Goal: Task Accomplishment & Management: Use online tool/utility

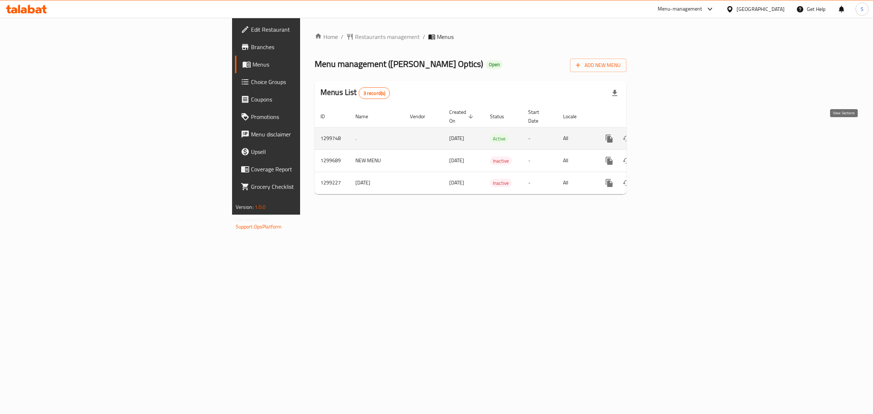
click at [666, 134] on icon "enhanced table" at bounding box center [661, 138] width 9 height 9
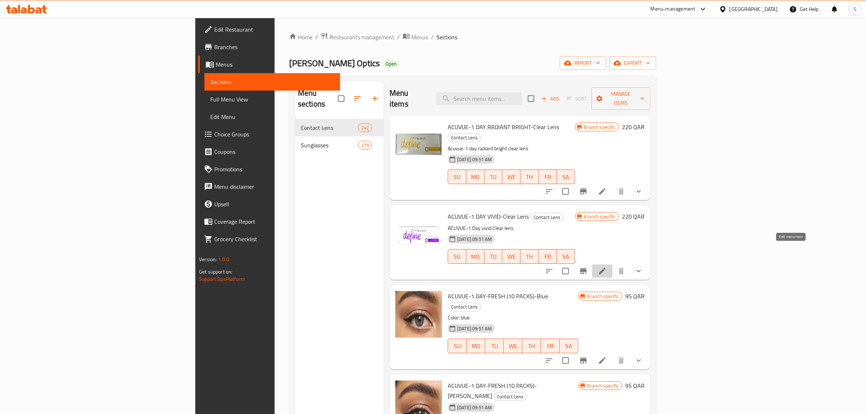
click at [607, 267] on icon at bounding box center [602, 271] width 9 height 9
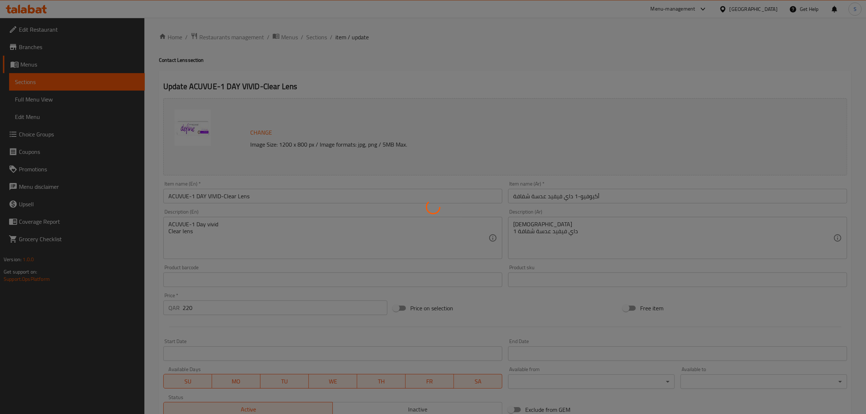
type input "إختيارك لقوة العدسة اللاصقة:"
type input "1"
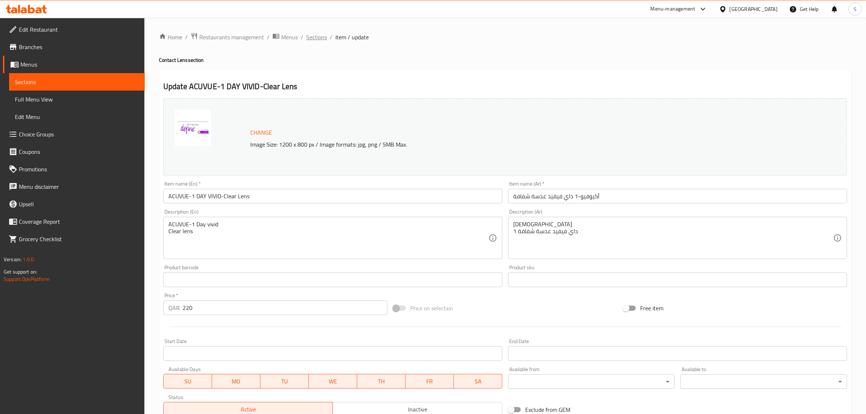
click at [315, 40] on span "Sections" at bounding box center [316, 37] width 21 height 9
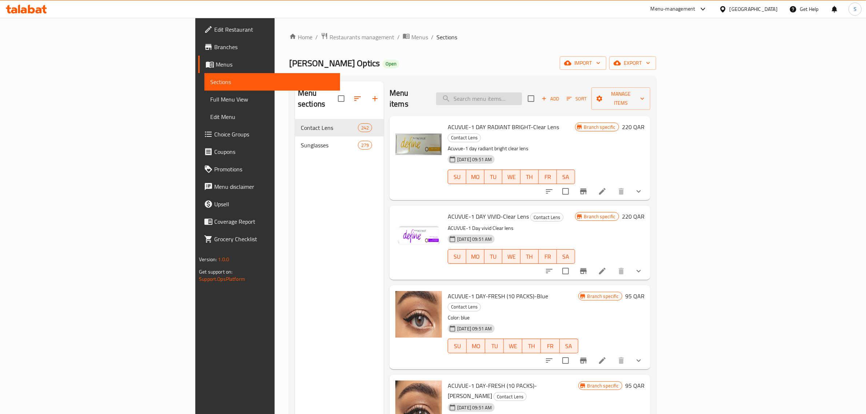
click at [522, 96] on input "search" at bounding box center [479, 98] width 86 height 13
type input "blue"
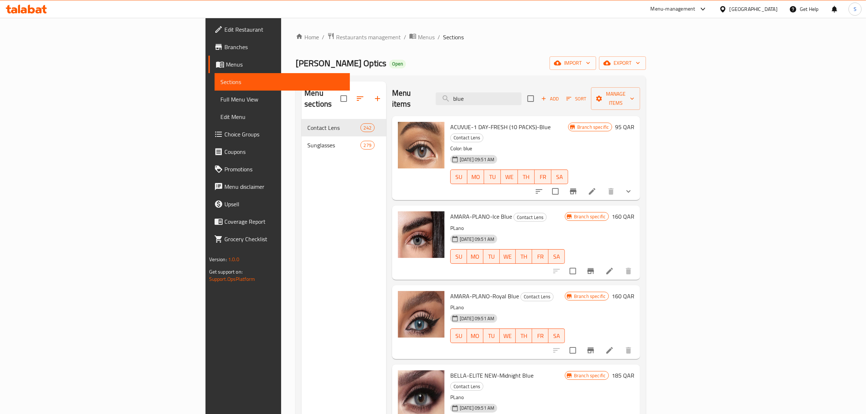
drag, startPoint x: 539, startPoint y: 93, endPoint x: 408, endPoint y: 80, distance: 132.3
click at [432, 85] on div "Menu items blue Add Sort Manage items" at bounding box center [516, 98] width 248 height 35
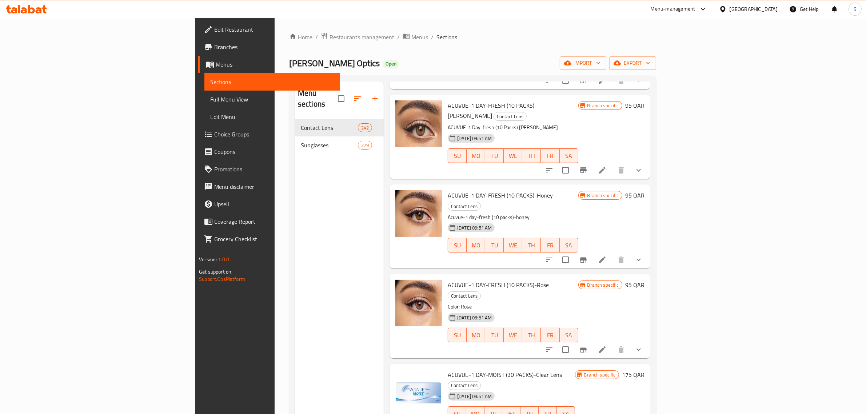
scroll to position [546, 0]
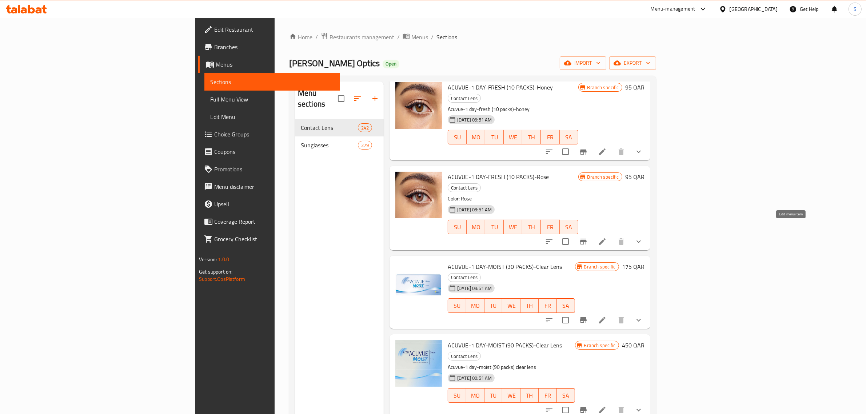
click at [607, 316] on icon at bounding box center [602, 320] width 9 height 9
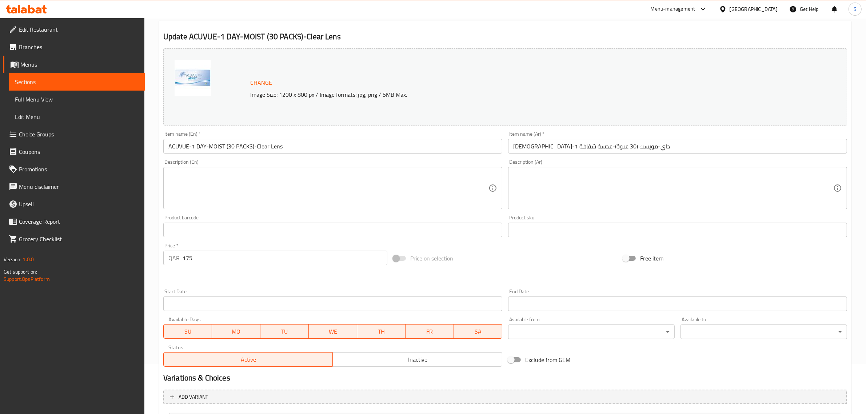
scroll to position [122, 0]
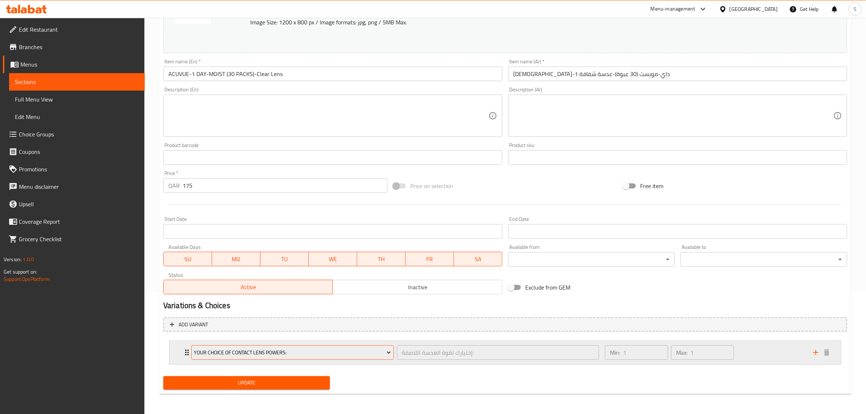
click at [390, 354] on icon "Expand" at bounding box center [388, 352] width 7 height 7
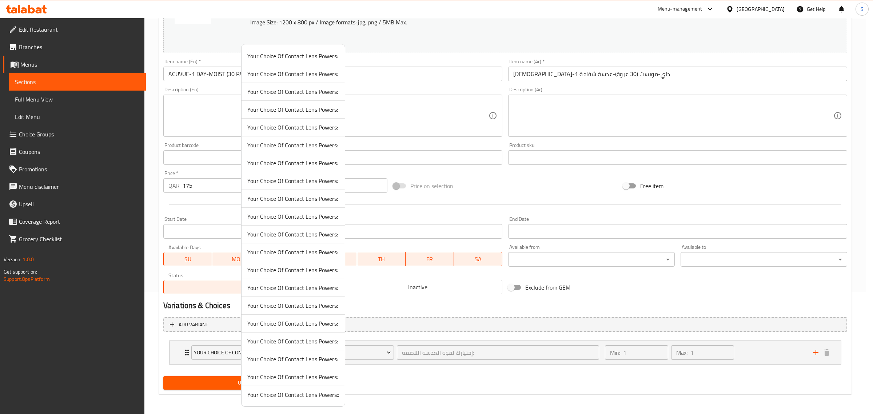
click at [386, 388] on div at bounding box center [436, 207] width 873 height 414
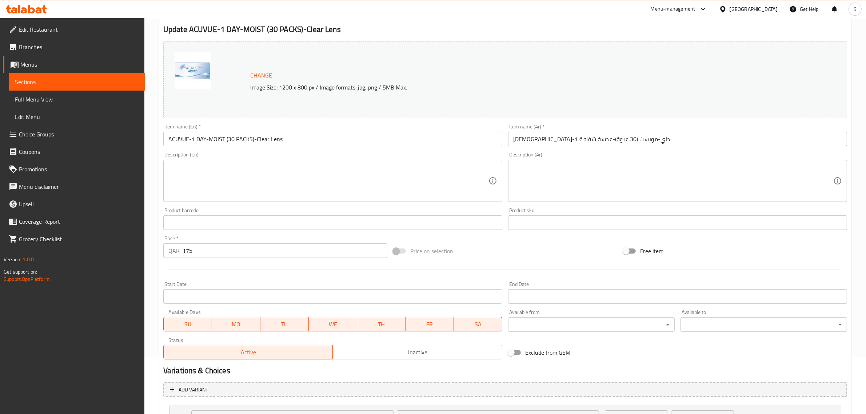
scroll to position [0, 0]
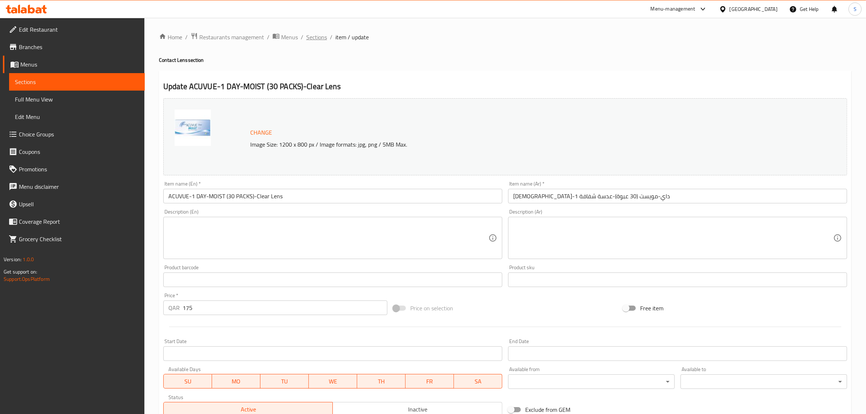
click at [306, 36] on span "Sections" at bounding box center [316, 37] width 21 height 9
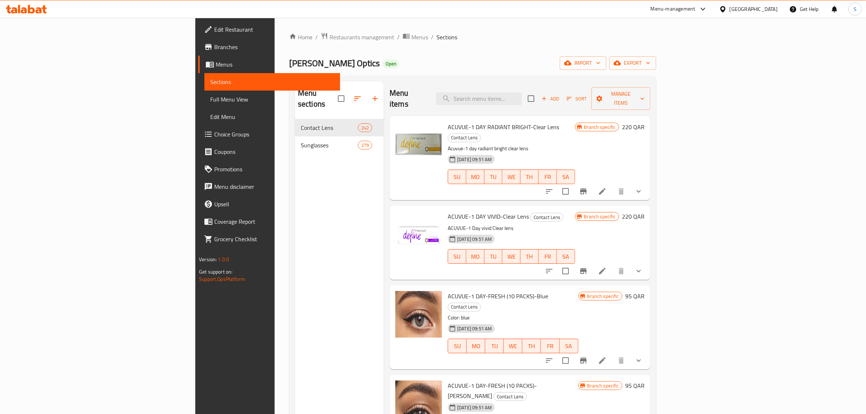
scroll to position [45, 0]
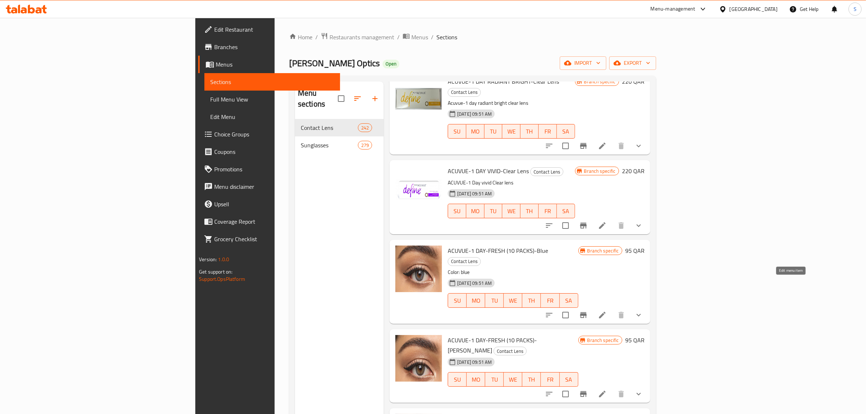
click at [607, 311] on icon at bounding box center [602, 315] width 9 height 9
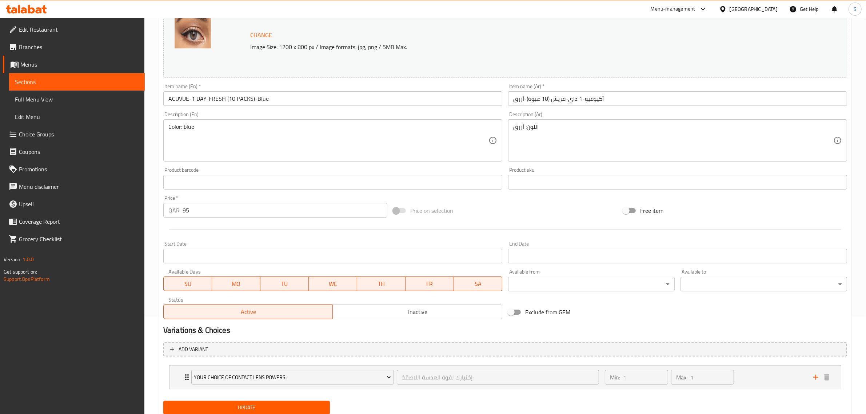
scroll to position [122, 0]
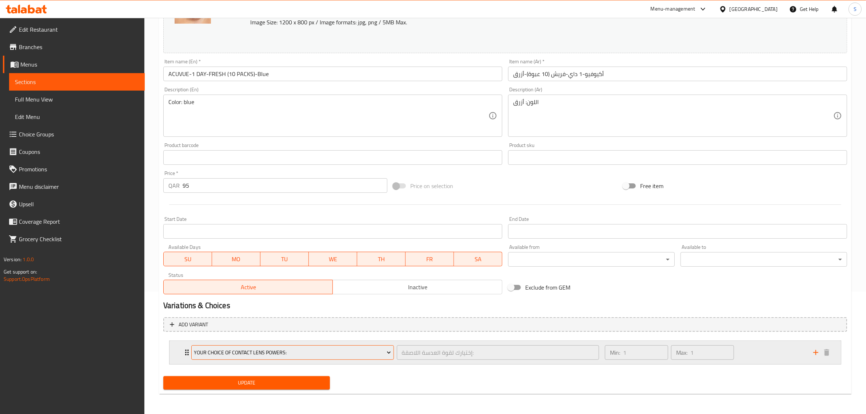
click at [387, 350] on icon "Expand" at bounding box center [388, 352] width 7 height 7
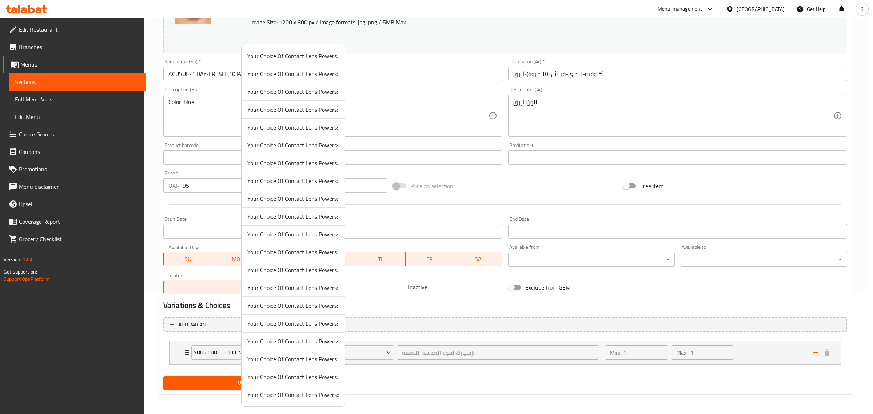
click at [270, 290] on span "Your Choice Of Contact Lens Powers:" at bounding box center [293, 287] width 92 height 9
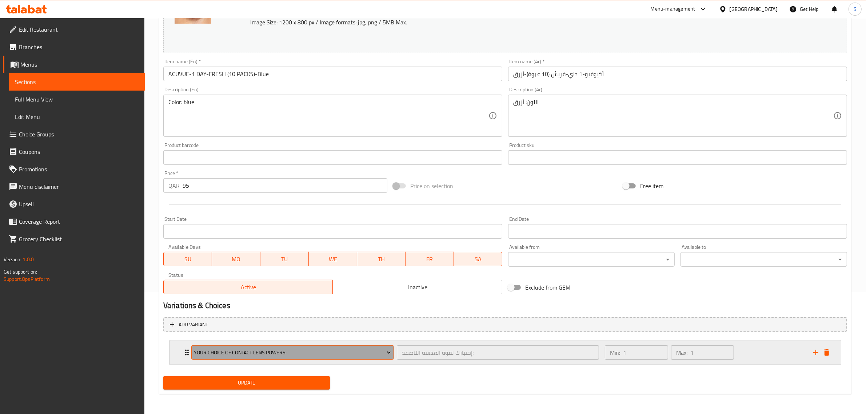
click at [386, 355] on icon "Expand" at bounding box center [388, 352] width 7 height 7
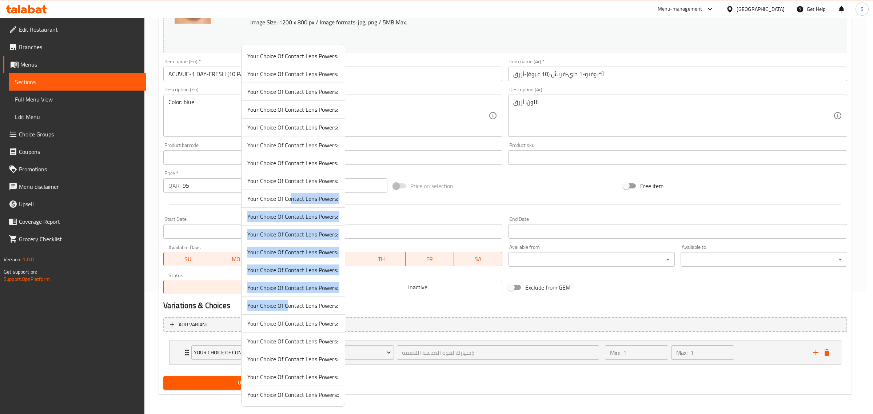
drag, startPoint x: 291, startPoint y: 199, endPoint x: 288, endPoint y: 315, distance: 116.1
click at [288, 315] on ul "Your Choice Of Contact Lens Powers: Your Choice Of Contact Lens Powers: Your Ch…" at bounding box center [293, 225] width 103 height 356
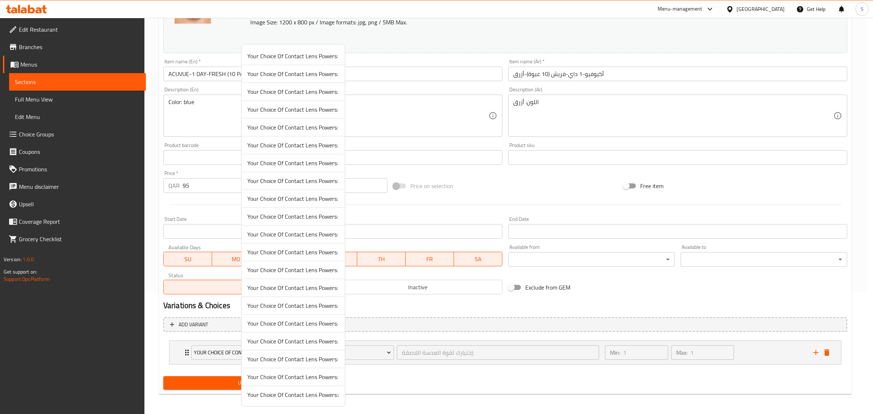
click at [140, 346] on div at bounding box center [436, 207] width 873 height 414
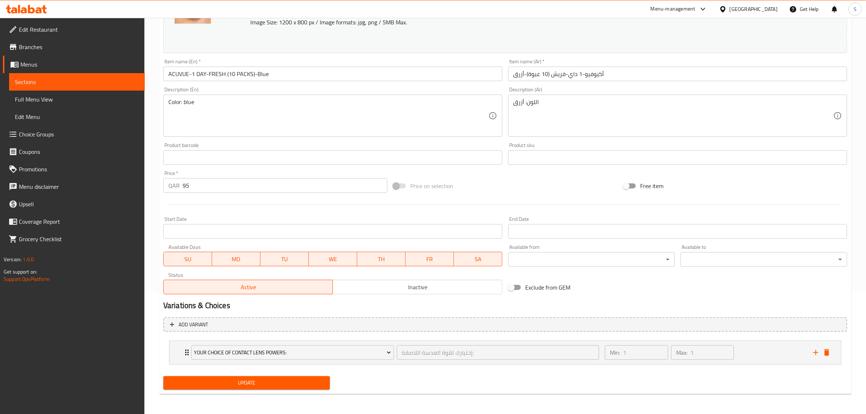
scroll to position [0, 0]
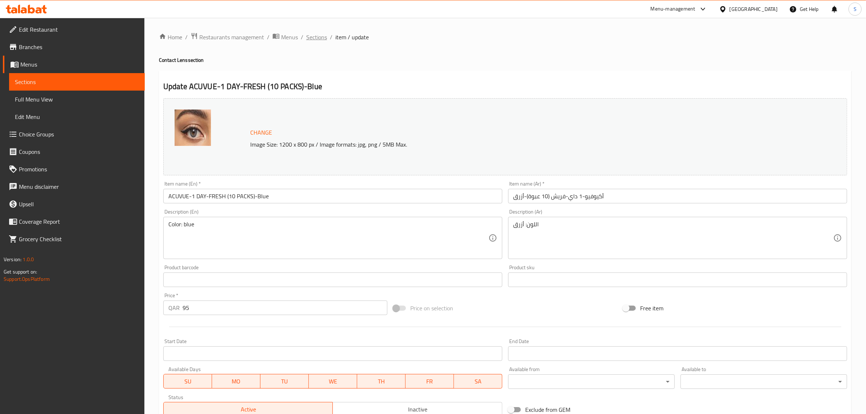
click at [316, 39] on span "Sections" at bounding box center [316, 37] width 21 height 9
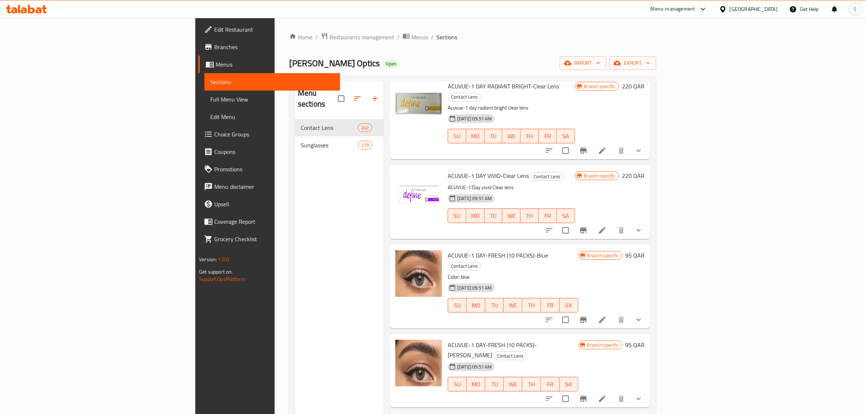
scroll to position [45, 0]
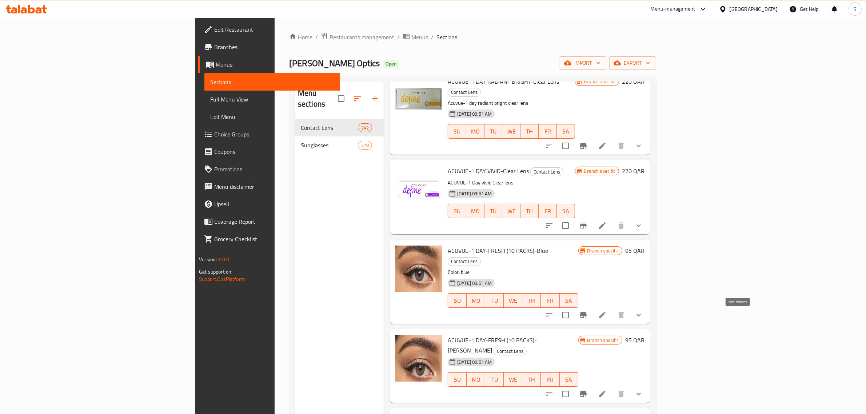
click at [554, 311] on icon "sort-choices" at bounding box center [549, 315] width 9 height 9
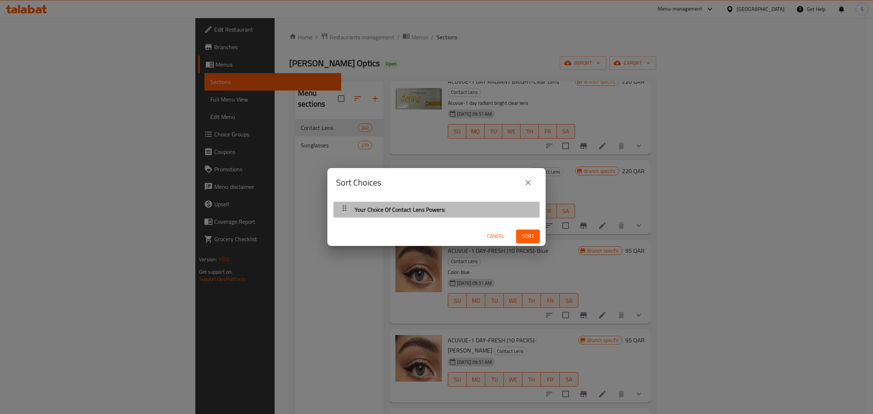
click at [517, 206] on div "Your Choice Of Contact Lens Powers:" at bounding box center [436, 209] width 199 height 17
click at [506, 210] on div "Your Choice Of Contact Lens Powers:" at bounding box center [436, 209] width 199 height 17
click at [346, 211] on icon "button" at bounding box center [345, 208] width 4 height 6
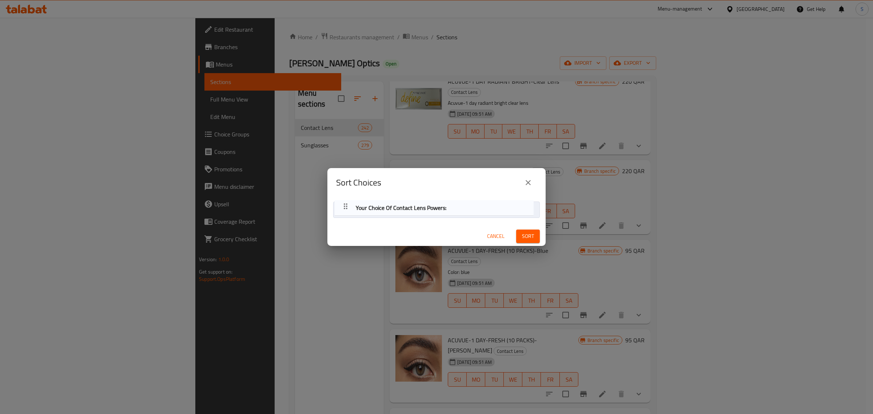
click at [347, 207] on nav "Your Choice Of Contact Lens Powers:" at bounding box center [436, 210] width 207 height 16
click at [530, 180] on icon "close" at bounding box center [528, 182] width 9 height 9
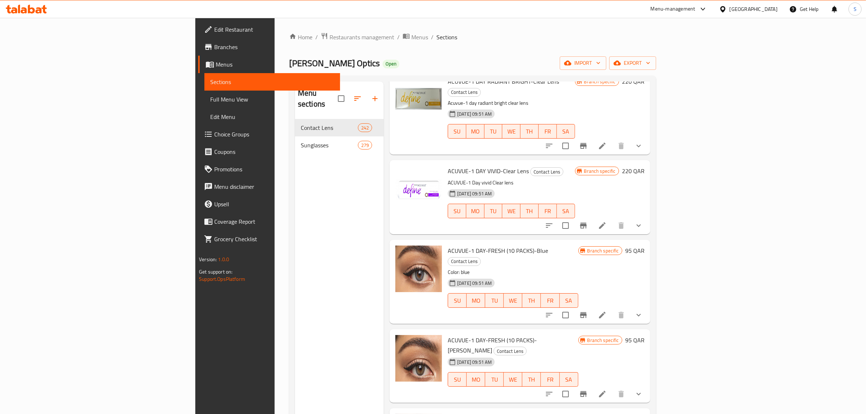
click at [554, 311] on icon "sort-choices" at bounding box center [549, 315] width 9 height 9
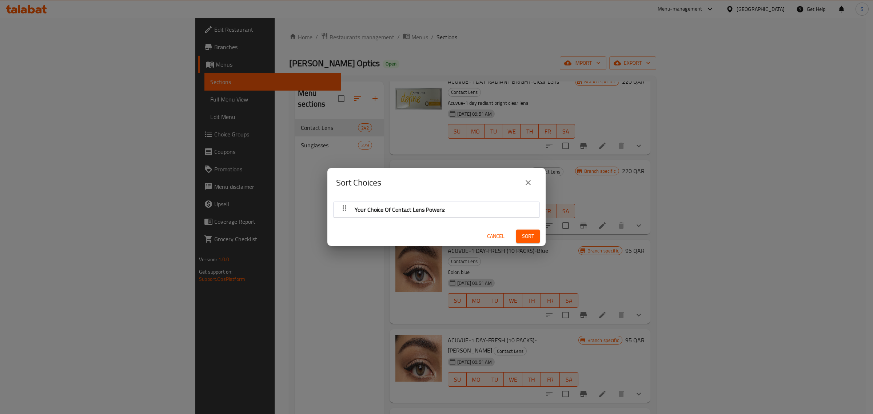
click at [505, 214] on div "Your Choice Of Contact Lens Powers:" at bounding box center [436, 209] width 199 height 17
click at [525, 181] on icon "close" at bounding box center [528, 182] width 9 height 9
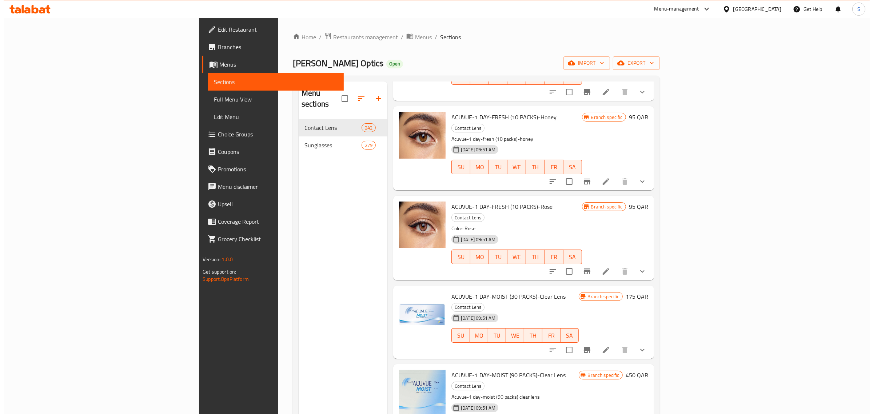
scroll to position [500, 0]
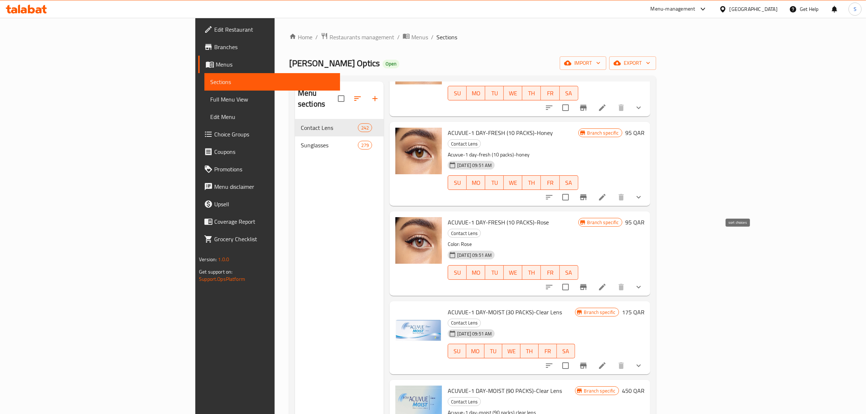
click at [554, 283] on icon "sort-choices" at bounding box center [549, 287] width 9 height 9
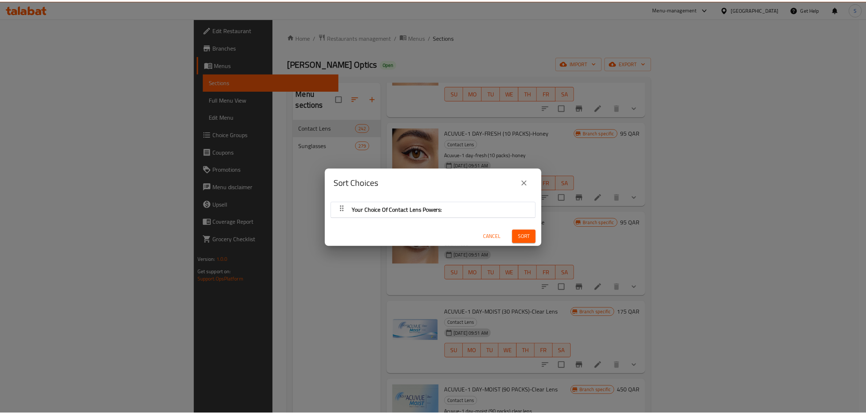
scroll to position [1, 0]
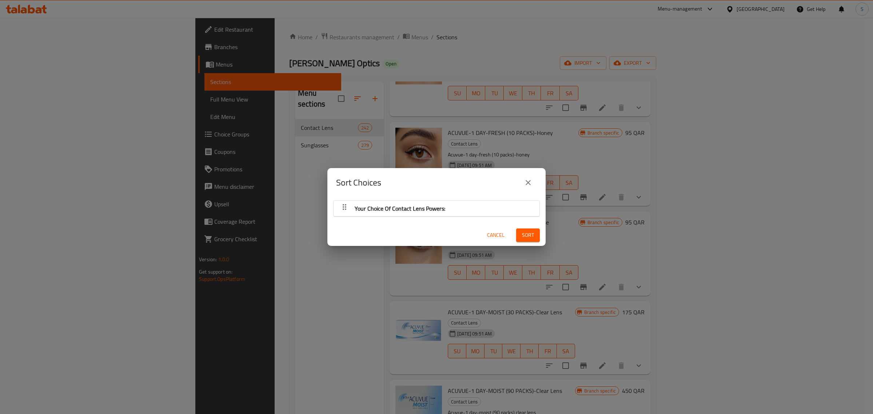
click at [525, 184] on icon "close" at bounding box center [528, 182] width 9 height 9
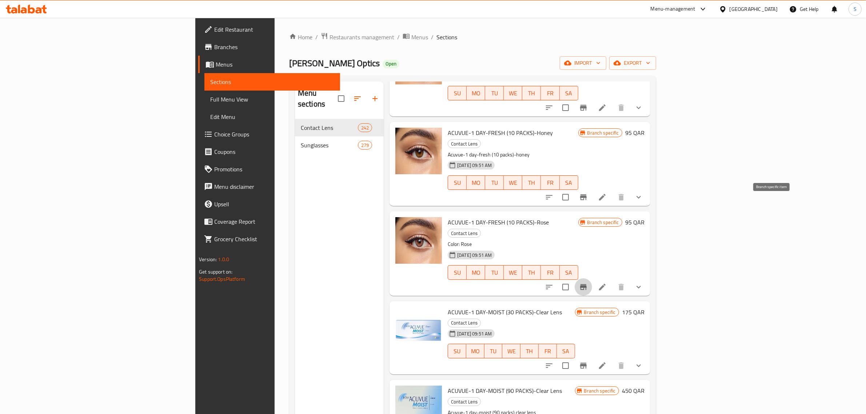
click at [592, 278] on button "Branch-specific-item" at bounding box center [583, 286] width 17 height 17
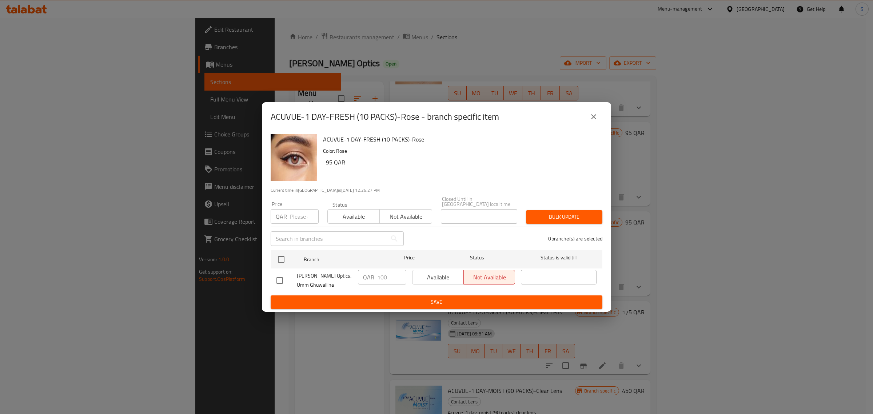
click at [597, 119] on icon "close" at bounding box center [593, 116] width 9 height 9
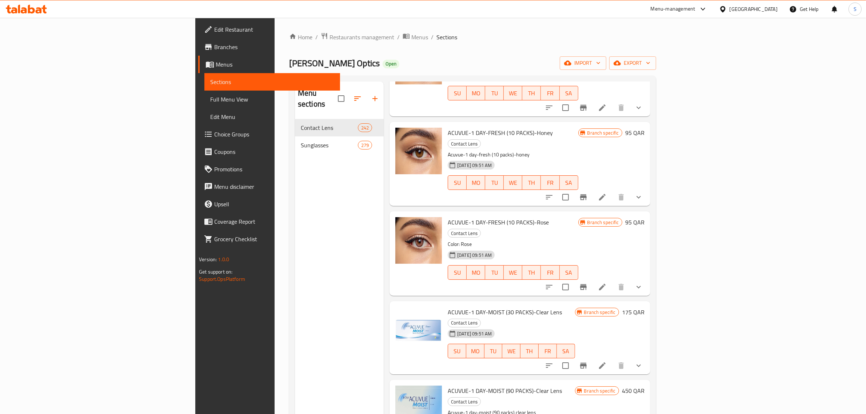
click at [606, 284] on icon at bounding box center [602, 287] width 7 height 7
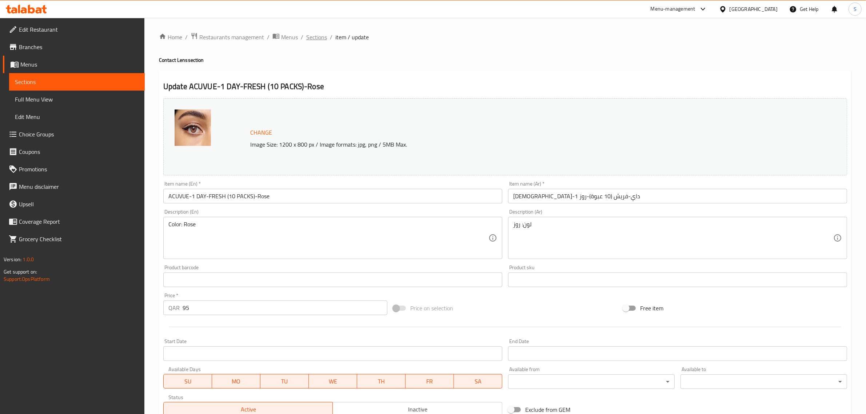
click at [319, 39] on span "Sections" at bounding box center [316, 37] width 21 height 9
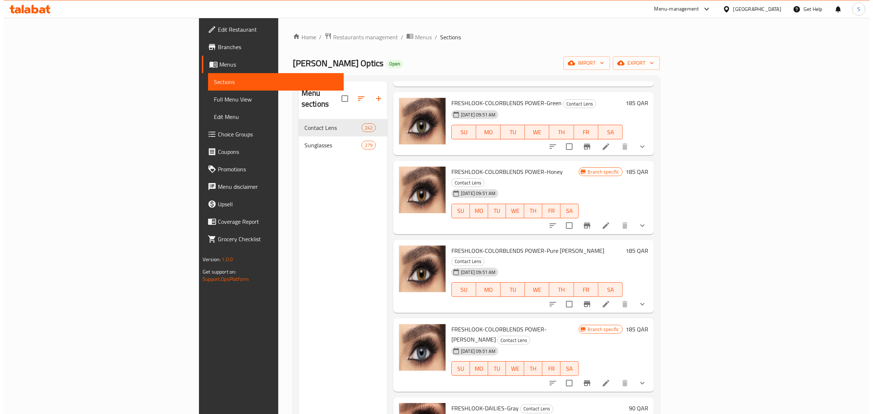
scroll to position [37, 0]
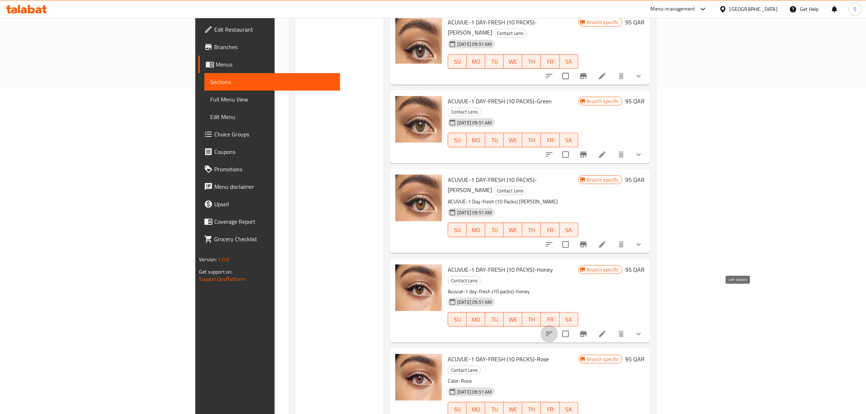
click at [554, 330] on icon "sort-choices" at bounding box center [549, 334] width 9 height 9
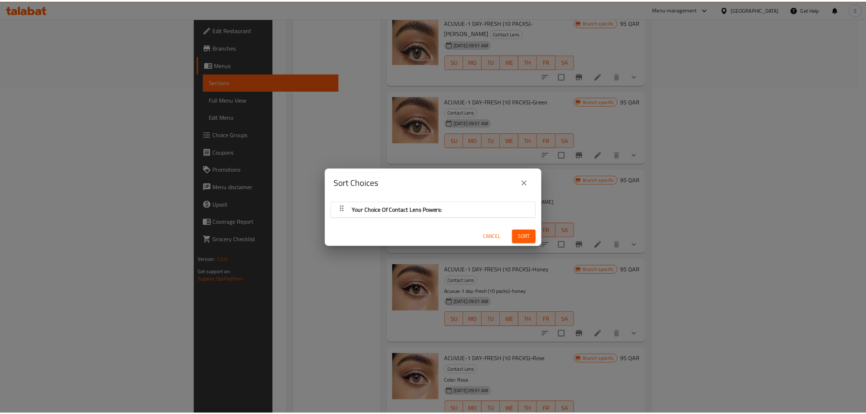
scroll to position [1, 0]
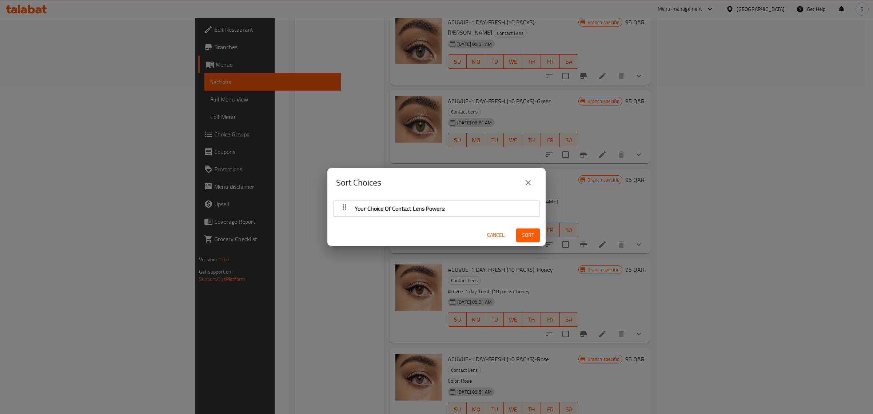
click at [526, 184] on icon "close" at bounding box center [528, 182] width 9 height 9
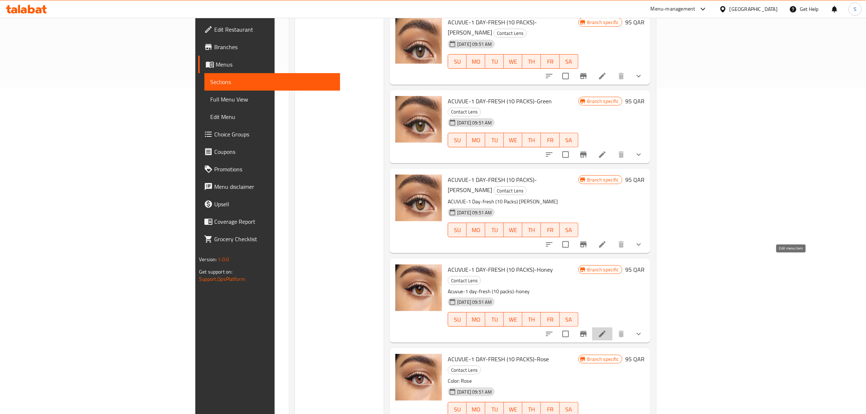
click at [607, 330] on icon at bounding box center [602, 334] width 9 height 9
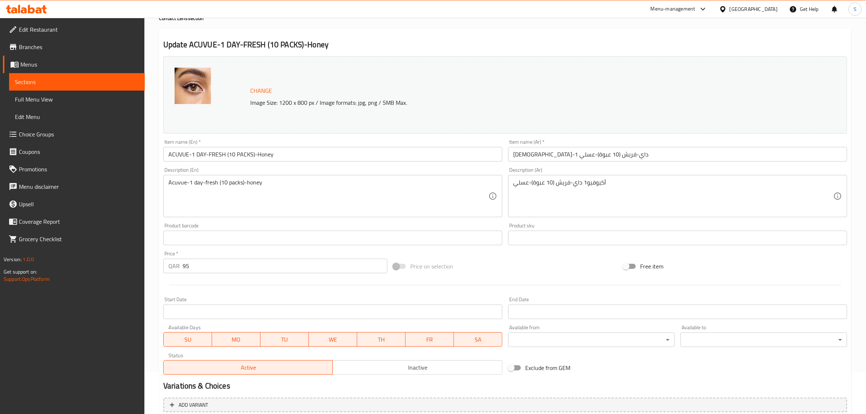
scroll to position [122, 0]
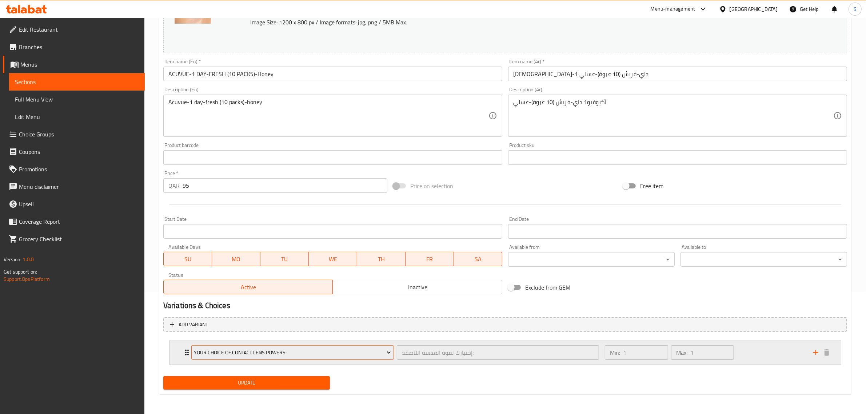
click at [386, 354] on icon "Expand" at bounding box center [388, 352] width 7 height 7
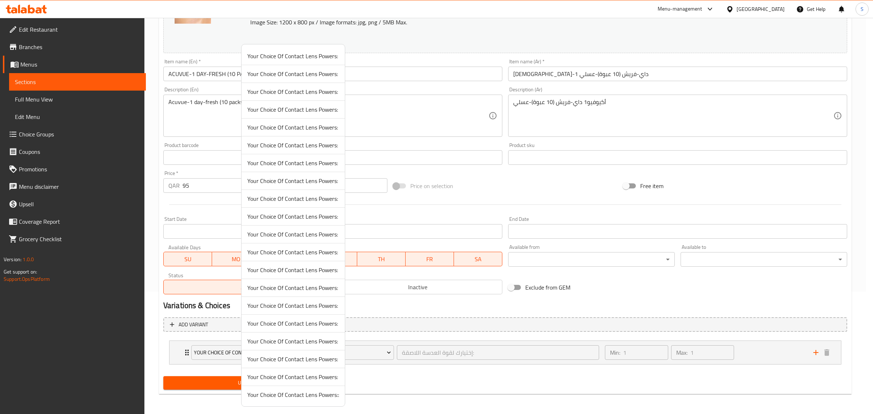
click at [516, 196] on div at bounding box center [436, 207] width 873 height 414
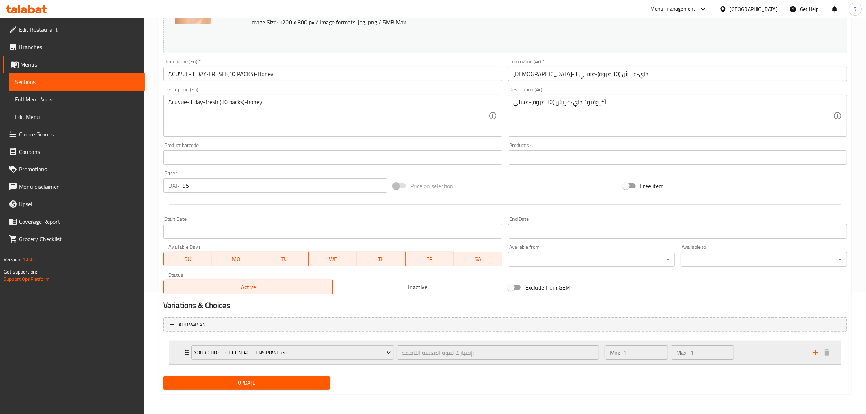
click at [185, 353] on icon "Expand" at bounding box center [187, 352] width 9 height 9
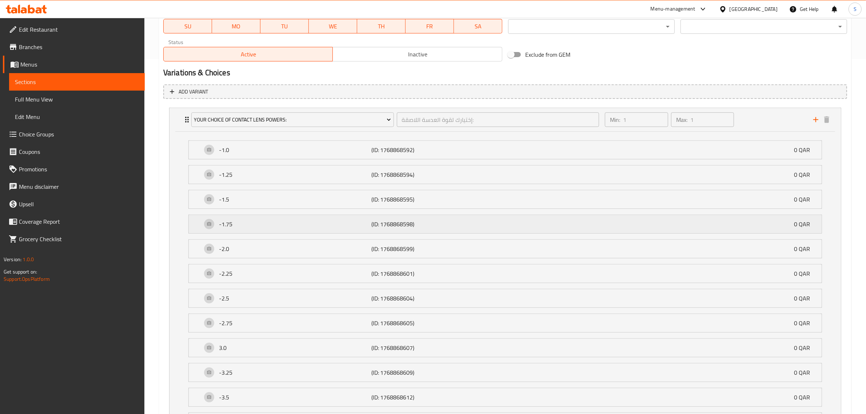
scroll to position [370, 0]
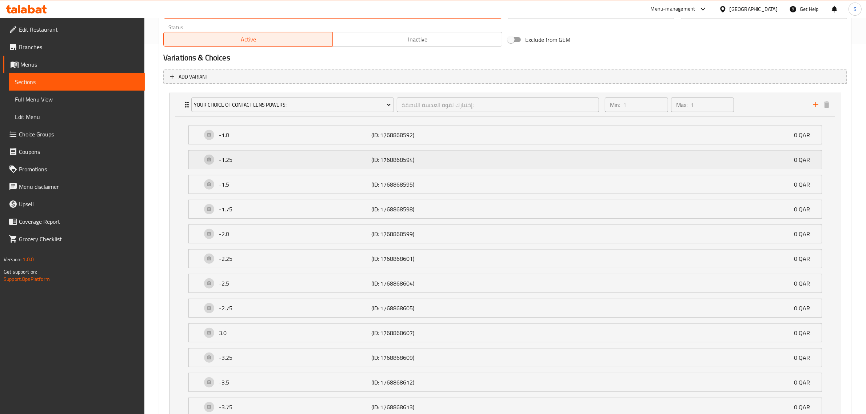
click at [752, 164] on div "-1.25 (ID: 1768868594) 0 QAR" at bounding box center [507, 160] width 611 height 18
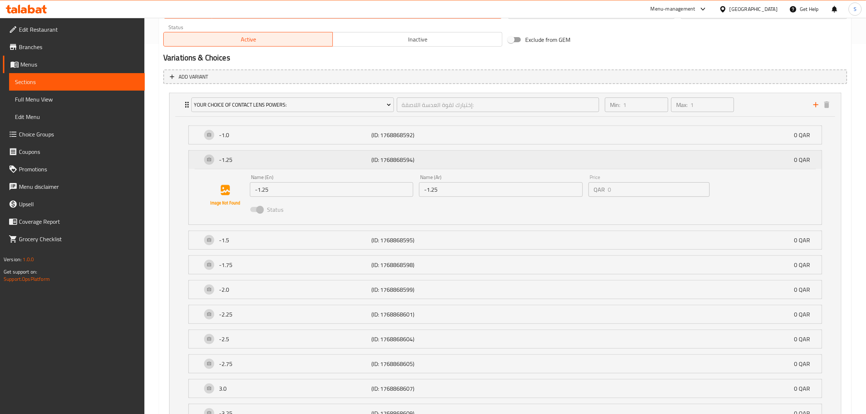
click at [752, 164] on div "-1.25 (ID: 1768868594) 0 QAR" at bounding box center [507, 160] width 611 height 18
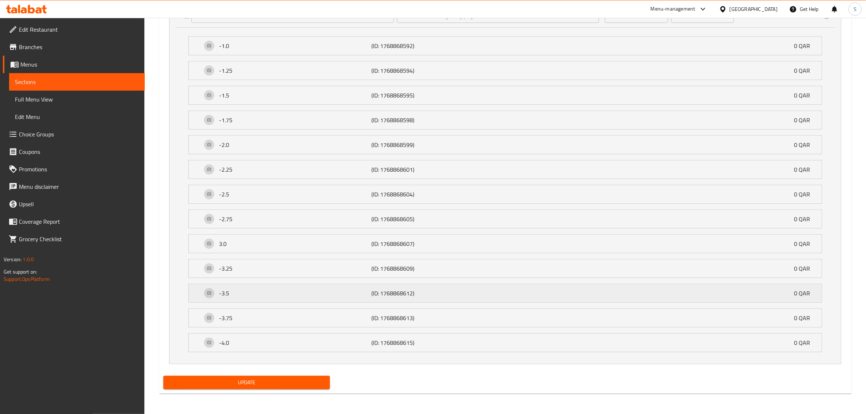
scroll to position [415, 0]
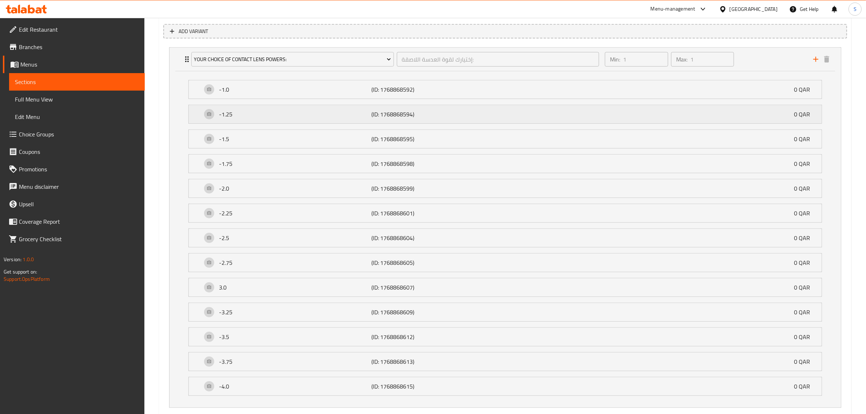
click at [255, 113] on p "-1.25" at bounding box center [295, 114] width 152 height 9
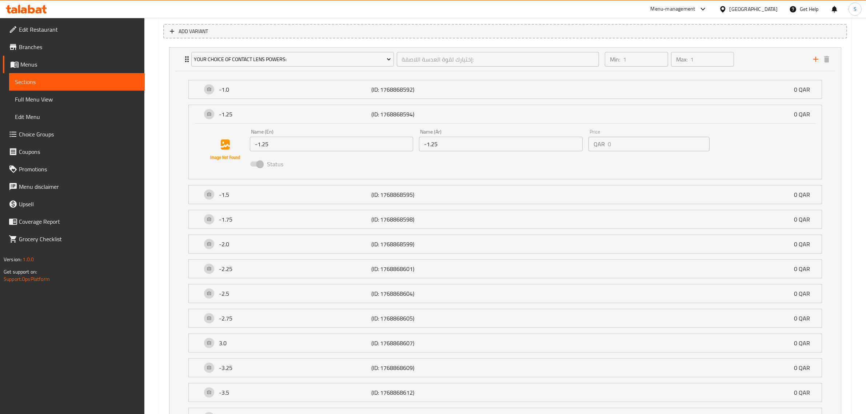
click at [255, 170] on span at bounding box center [256, 164] width 21 height 14
click at [256, 166] on span at bounding box center [256, 164] width 12 height 5
click at [163, 159] on li "Your Choice Of Contact Lens Powers: إختيارك لقوة العدسة اللاصقة: ​ Min: 1 ​ Max…" at bounding box center [505, 255] width 684 height 422
click at [224, 112] on p "-1.25" at bounding box center [295, 114] width 152 height 9
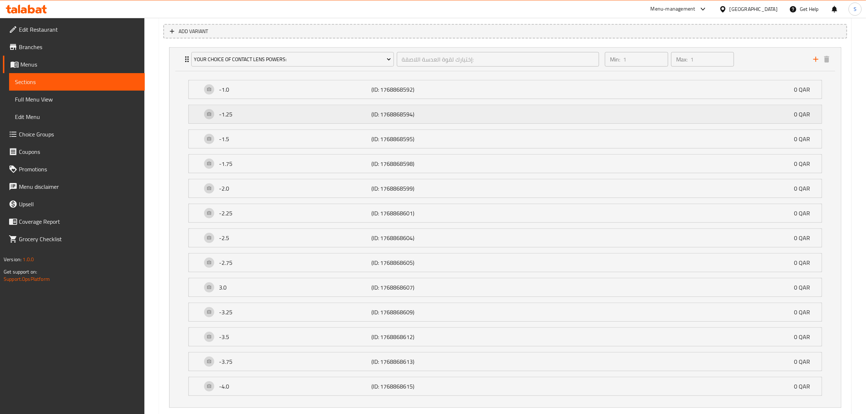
click at [224, 112] on p "-1.25" at bounding box center [295, 114] width 152 height 9
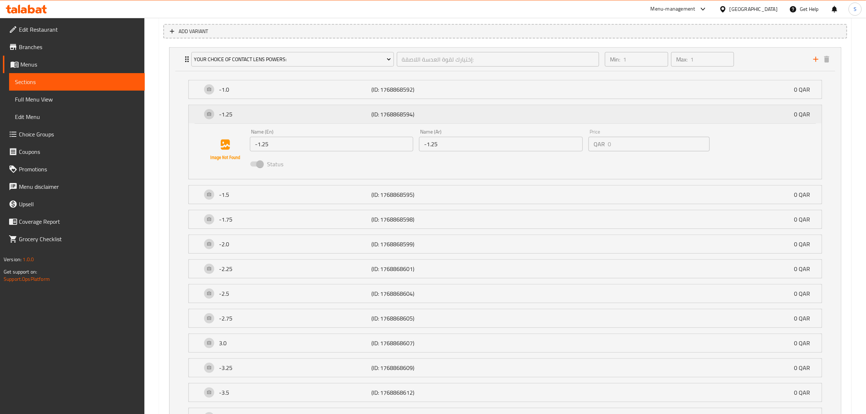
click at [286, 108] on div "-1.25 (ID: 1768868594) 0 QAR" at bounding box center [507, 114] width 611 height 18
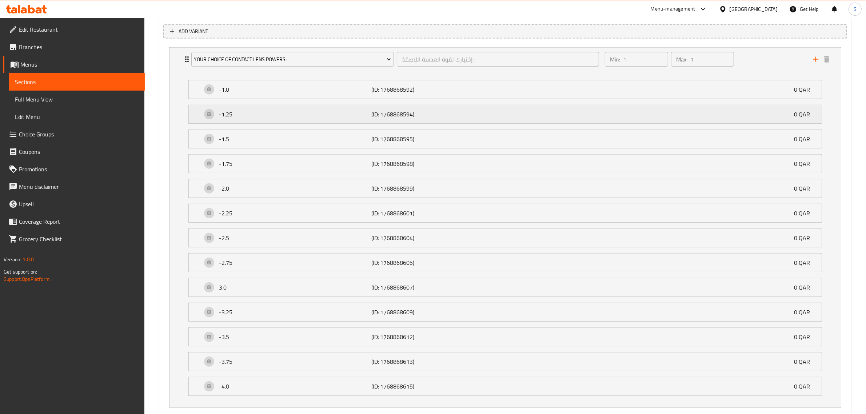
click at [390, 112] on p "(ID: 1768868594)" at bounding box center [421, 114] width 101 height 9
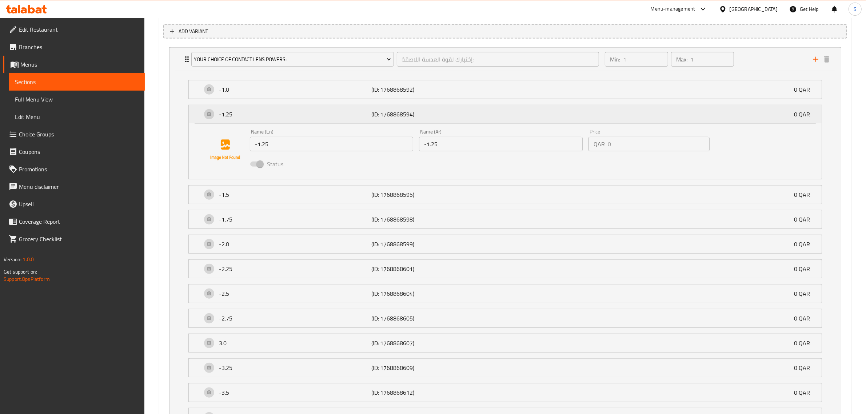
click at [390, 112] on p "(ID: 1768868594)" at bounding box center [421, 114] width 101 height 9
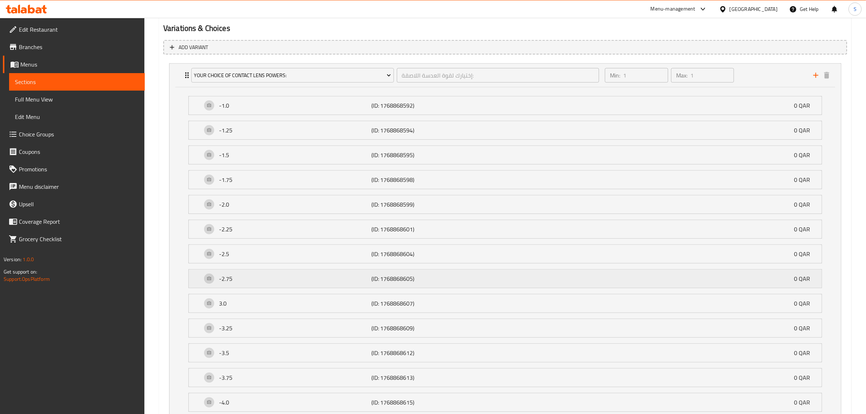
scroll to position [279, 0]
